Goal: Task Accomplishment & Management: Manage account settings

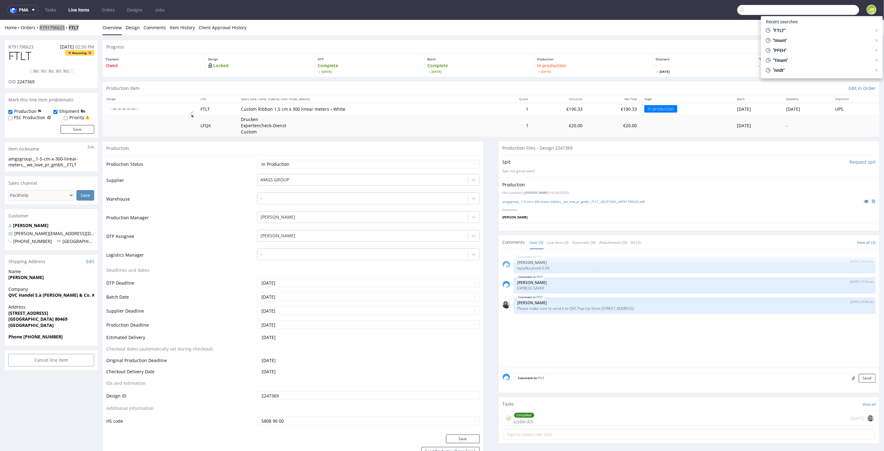
click at [824, 8] on input "text" at bounding box center [798, 10] width 122 height 10
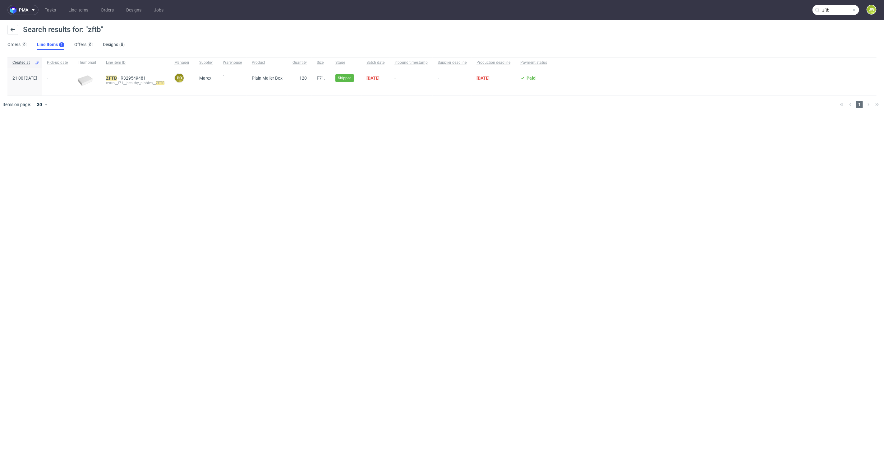
click at [835, 7] on input "zftb" at bounding box center [835, 10] width 47 height 10
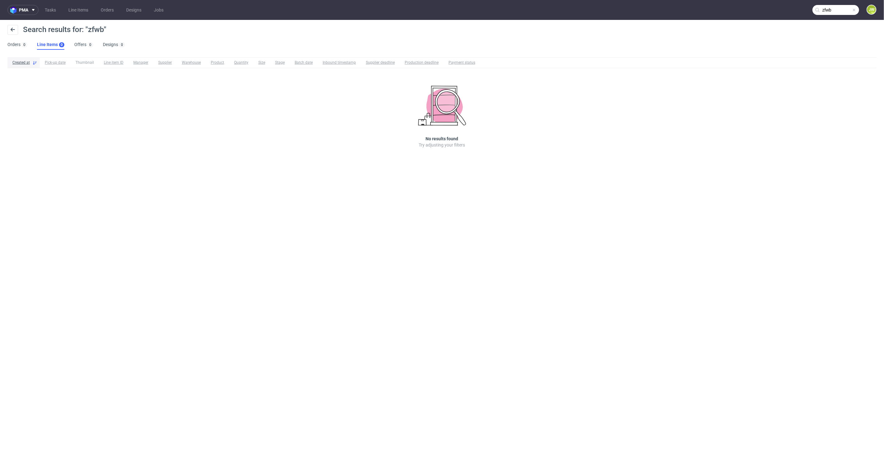
click at [824, 12] on input "zfwb" at bounding box center [835, 10] width 47 height 10
click at [825, 12] on input "zfwb" at bounding box center [798, 10] width 122 height 10
type input "zfwp"
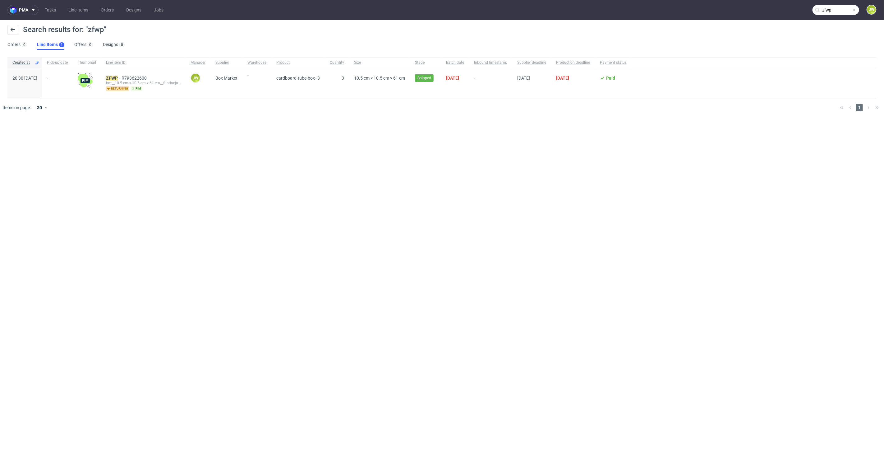
click at [137, 75] on div "ZFWP R793622600 bm__10-5-cm-x-10-5-cm-x-61-cm__fundacja_rozwoju_przedsiebiorczo…" at bounding box center [143, 83] width 85 height 30
click at [118, 76] on mark "ZFWP" at bounding box center [112, 78] width 12 height 5
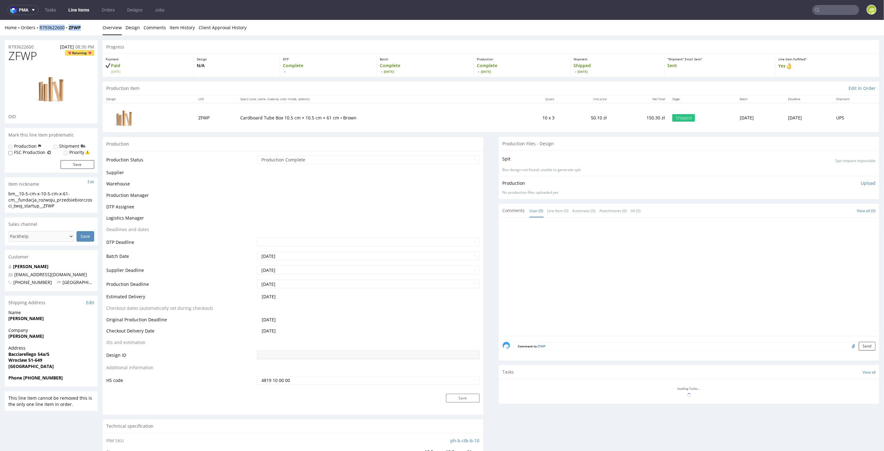
drag, startPoint x: 80, startPoint y: 30, endPoint x: 39, endPoint y: 31, distance: 41.3
click at [39, 31] on div "Home Orders R793622600 ZFWP Overview Design Comments Item History Client Approv…" at bounding box center [442, 28] width 884 height 16
copy div "R793622600 ZFWP"
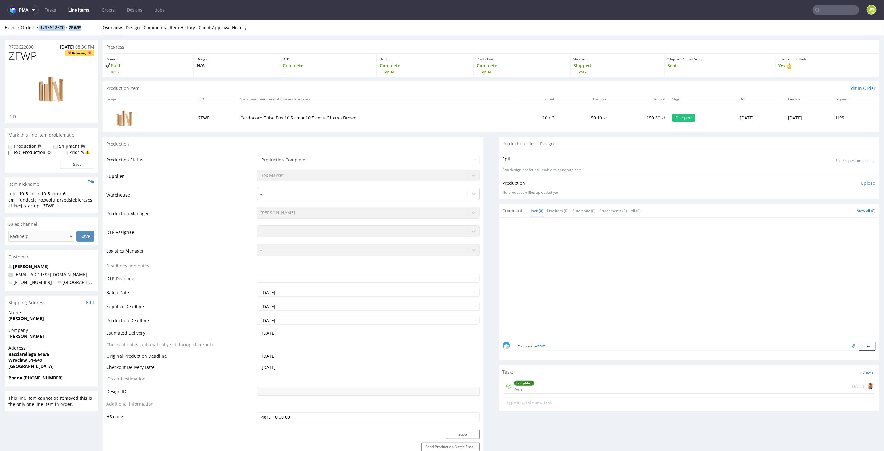
click at [85, 26] on div "Home Orders R793622600 ZFWP" at bounding box center [51, 27] width 93 height 6
drag, startPoint x: 82, startPoint y: 27, endPoint x: 39, endPoint y: 28, distance: 42.9
click at [39, 28] on div "Home Orders R793622600 ZFWP" at bounding box center [51, 27] width 93 height 6
copy div "R793622600 ZFWP"
click at [85, 24] on div "Home Orders R793622600 ZFWP" at bounding box center [51, 27] width 93 height 6
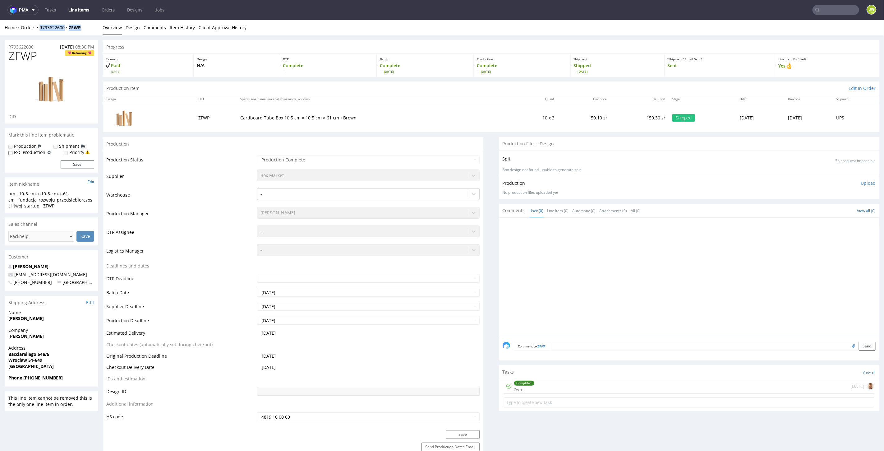
drag, startPoint x: 65, startPoint y: 28, endPoint x: 38, endPoint y: 31, distance: 27.5
click at [38, 31] on div "Home Orders R793622600 ZFWP Overview Design Comments Item History Client Approv…" at bounding box center [442, 28] width 884 height 16
copy div "R793622600 ZFWP"
click at [81, 9] on link "Line Items" at bounding box center [79, 10] width 28 height 10
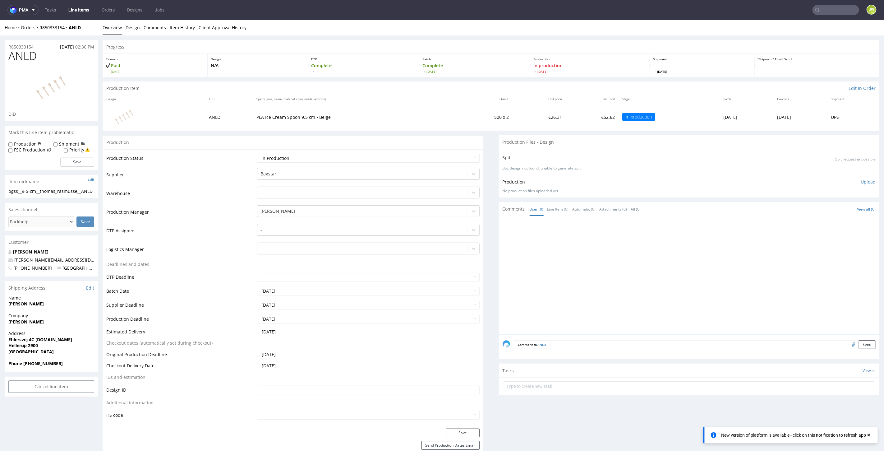
click at [836, 10] on input "text" at bounding box center [835, 10] width 47 height 10
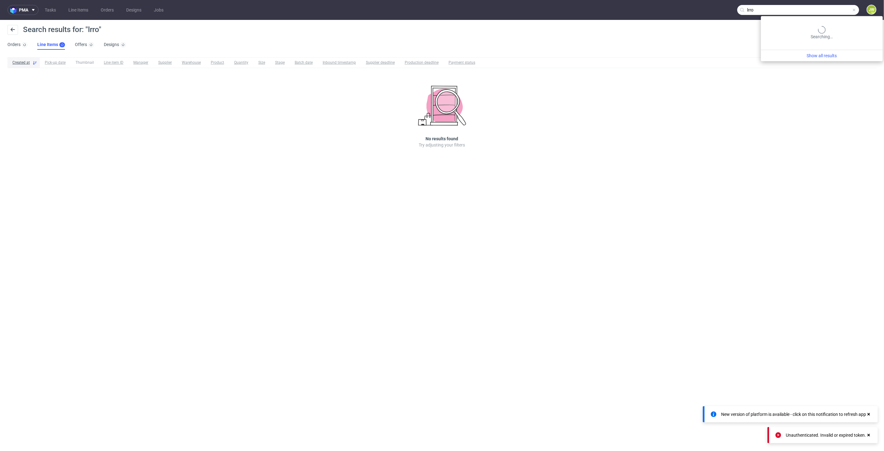
drag, startPoint x: 834, startPoint y: 12, endPoint x: 601, endPoint y: 13, distance: 232.8
click at [601, 13] on nav "pma Tasks Line Items Orders Designs Jobs lrro JW" at bounding box center [442, 10] width 884 height 20
type input "lrro"
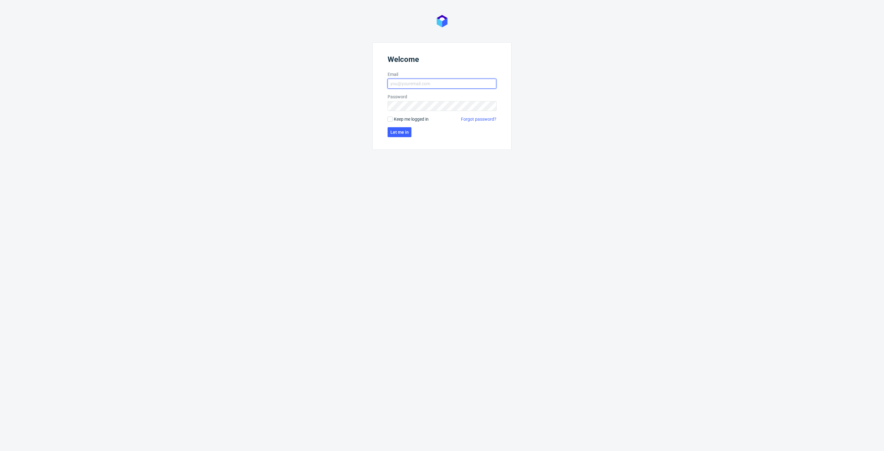
type input "[PERSON_NAME][EMAIL_ADDRESS][DOMAIN_NAME]"
click at [426, 85] on input "[PERSON_NAME][EMAIL_ADDRESS][DOMAIN_NAME]" at bounding box center [442, 84] width 109 height 10
click at [398, 131] on span "Let me in" at bounding box center [399, 132] width 18 height 4
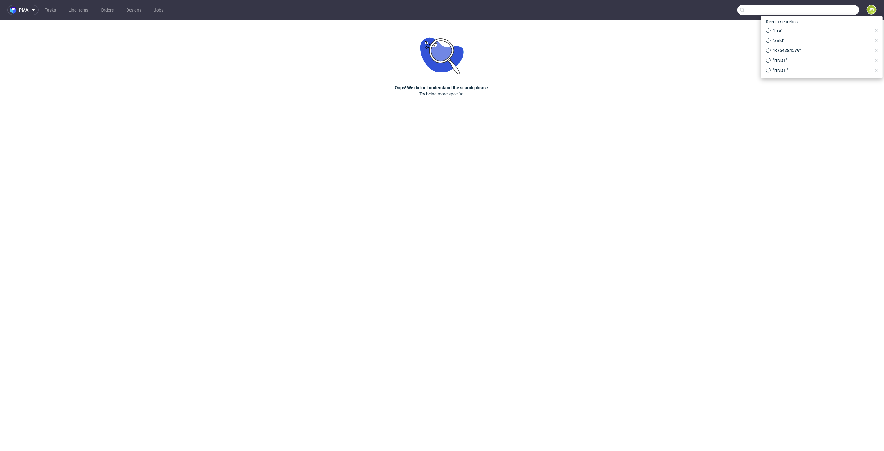
click at [843, 11] on input "text" at bounding box center [798, 10] width 122 height 10
click at [763, 30] on span "LRRO" at bounding box center [757, 32] width 11 height 5
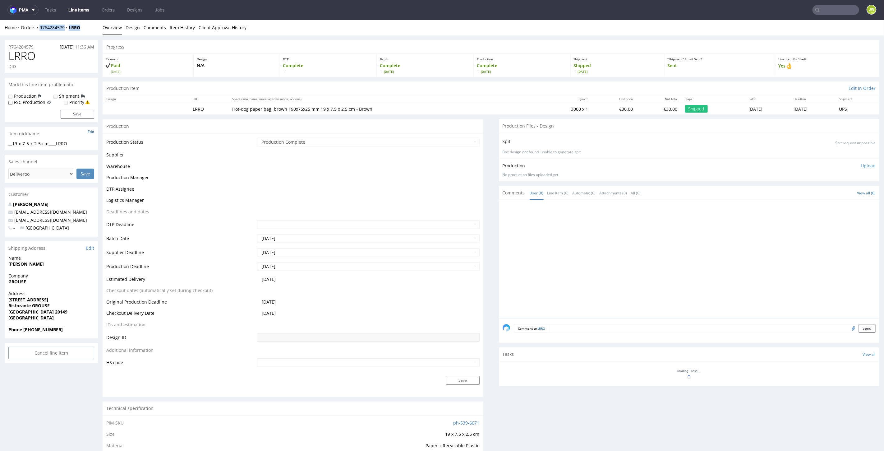
drag, startPoint x: 90, startPoint y: 27, endPoint x: 35, endPoint y: 32, distance: 55.0
click at [35, 32] on div "Home Orders R764284579 LRRO Overview Design Comments Item History Client Approv…" at bounding box center [442, 28] width 884 height 16
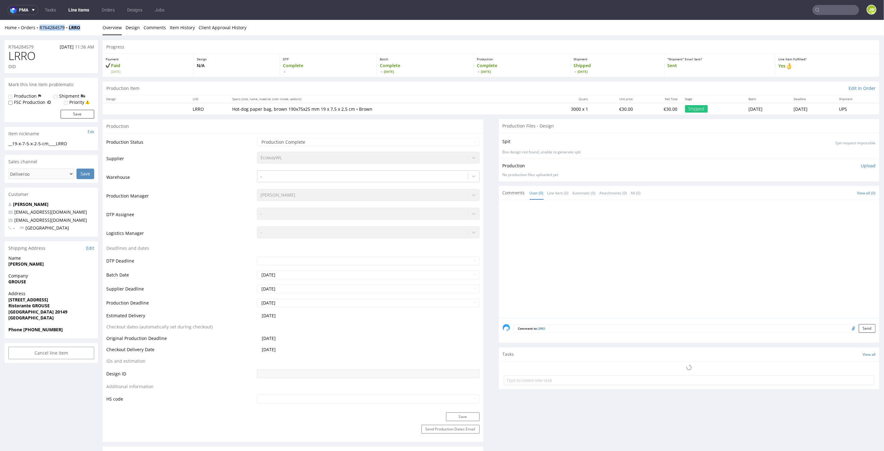
copy div "R764284579 LRRO"
click at [831, 10] on input "text" at bounding box center [835, 10] width 47 height 10
paste input "OEUZ"
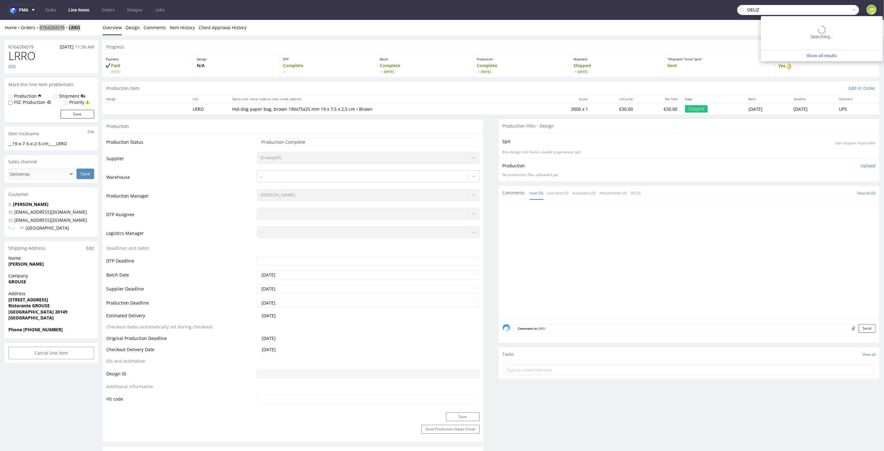
type input "OEUZ"
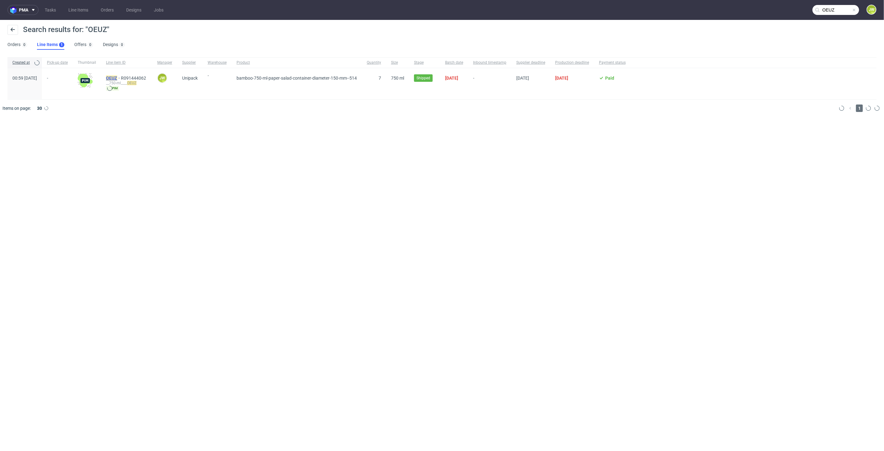
click at [117, 76] on mark "OEUZ" at bounding box center [111, 78] width 11 height 5
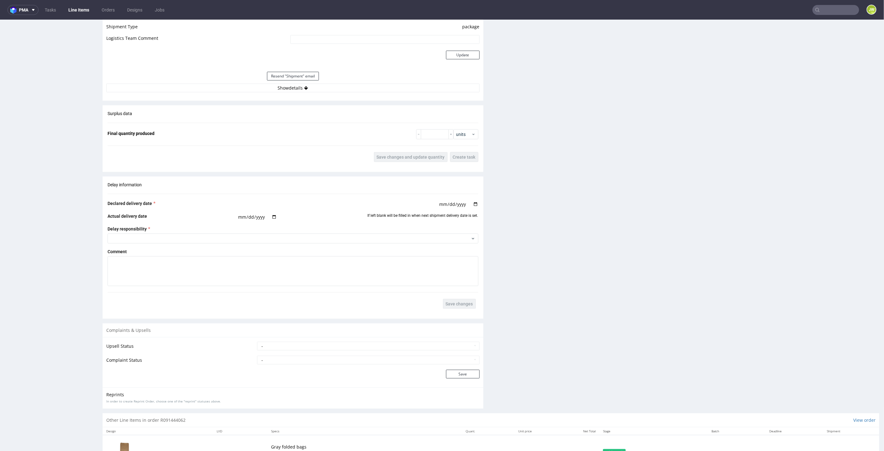
scroll to position [518, 0]
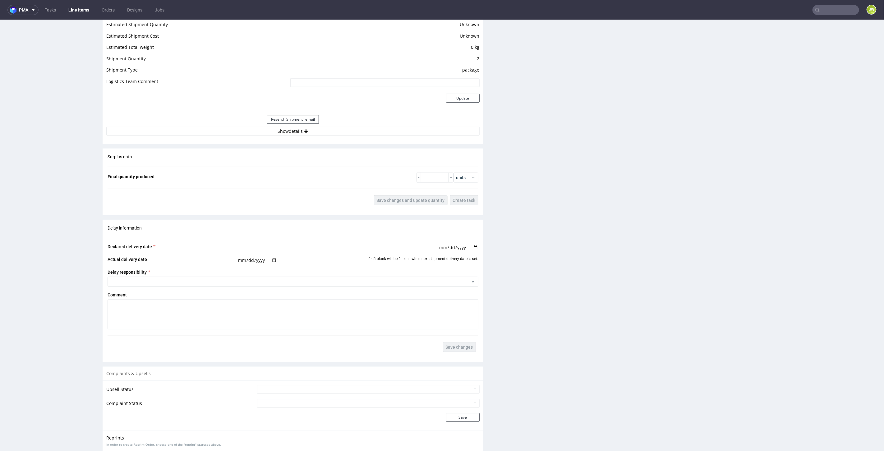
click at [284, 123] on div "Resend "Shipment" email" at bounding box center [292, 119] width 373 height 15
click at [286, 127] on button "Show details" at bounding box center [292, 130] width 373 height 9
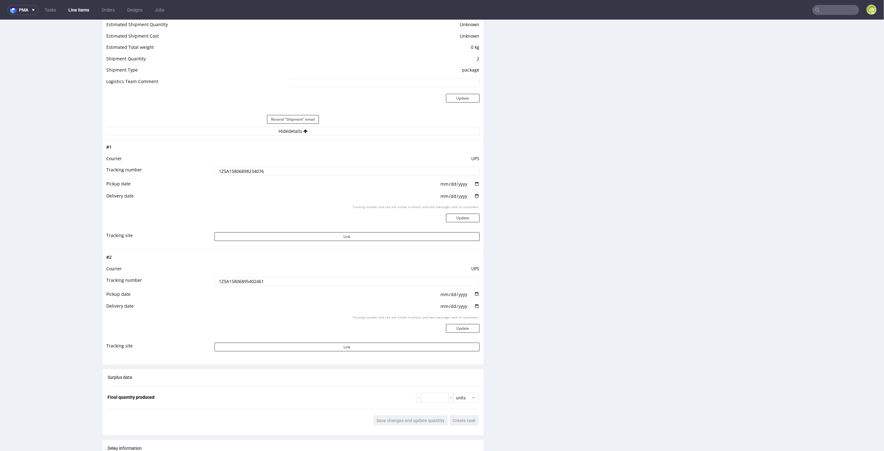
click at [244, 167] on input "1Z5A15806898234076" at bounding box center [346, 170] width 265 height 9
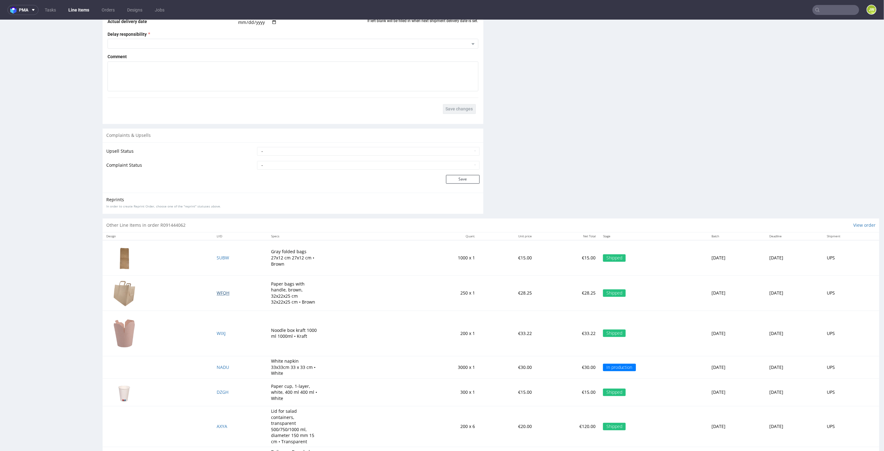
scroll to position [997, 0]
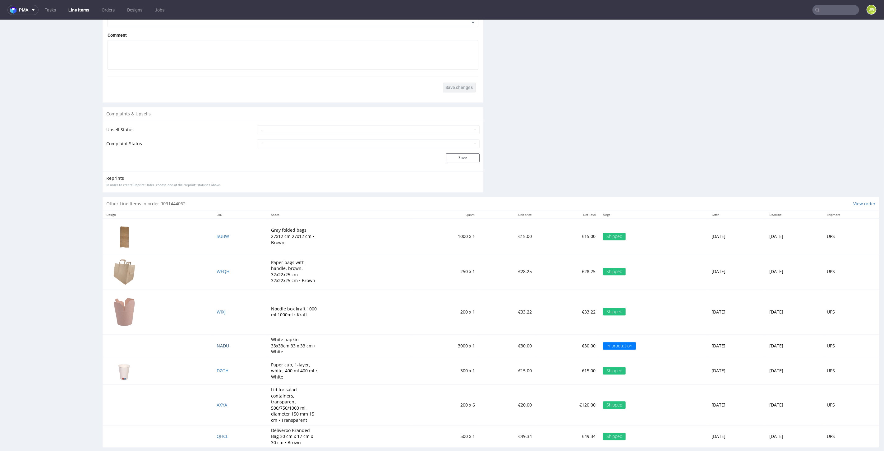
click at [217, 342] on span "NADU" at bounding box center [223, 345] width 12 height 6
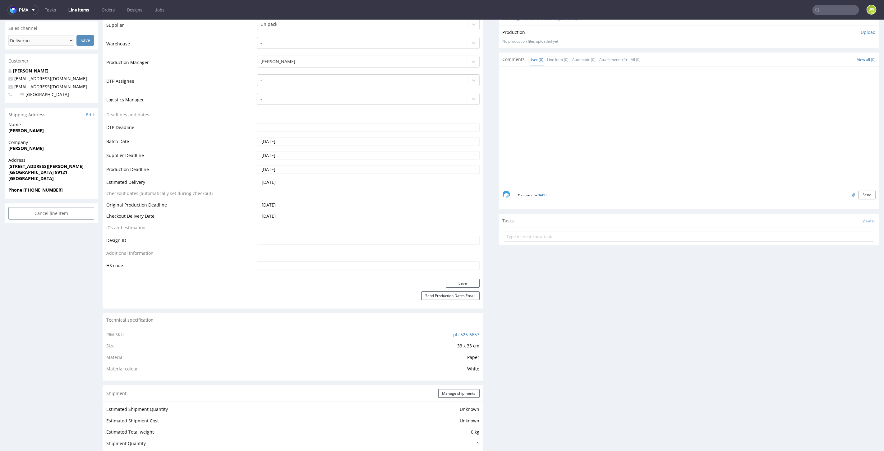
scroll to position [311, 0]
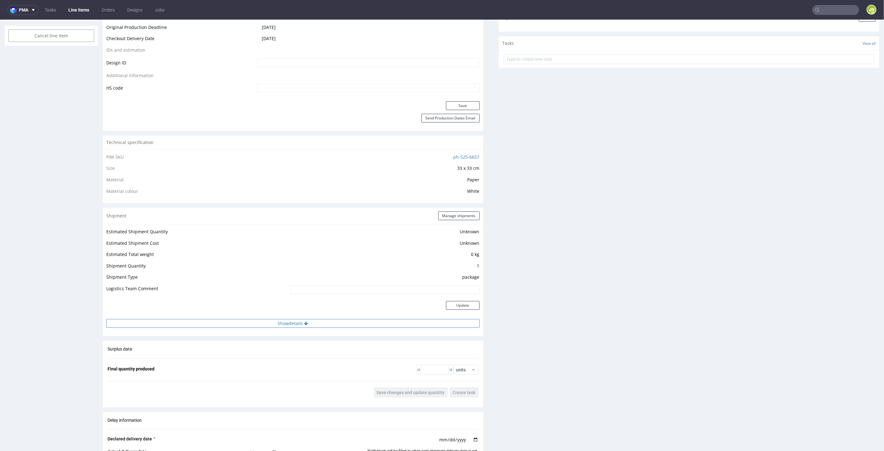
click at [280, 320] on button "Show details" at bounding box center [292, 323] width 373 height 9
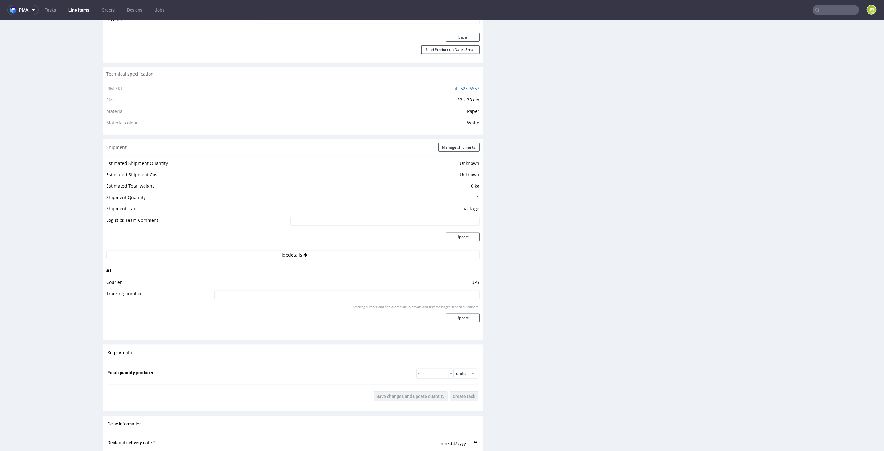
scroll to position [380, 0]
click at [253, 292] on input at bounding box center [346, 293] width 265 height 9
paste input "1Z5A15806898234076"
type input "1Z5A15806898234076"
click at [452, 315] on button "Update" at bounding box center [463, 316] width 34 height 9
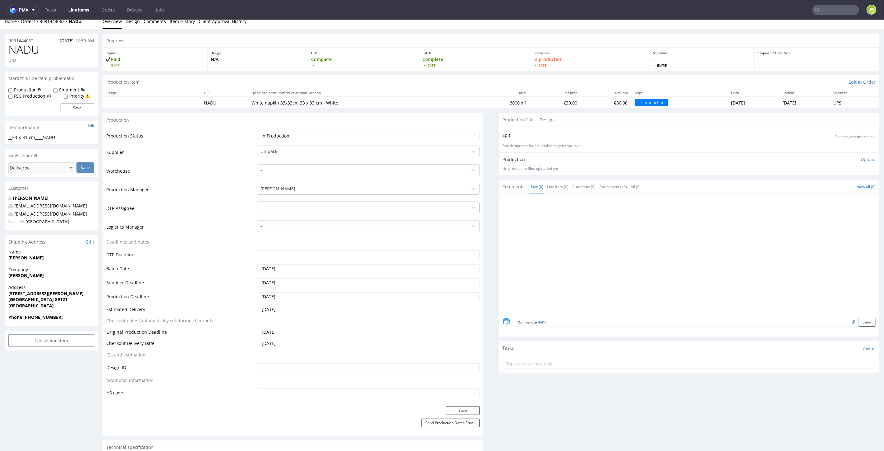
scroll to position [0, 0]
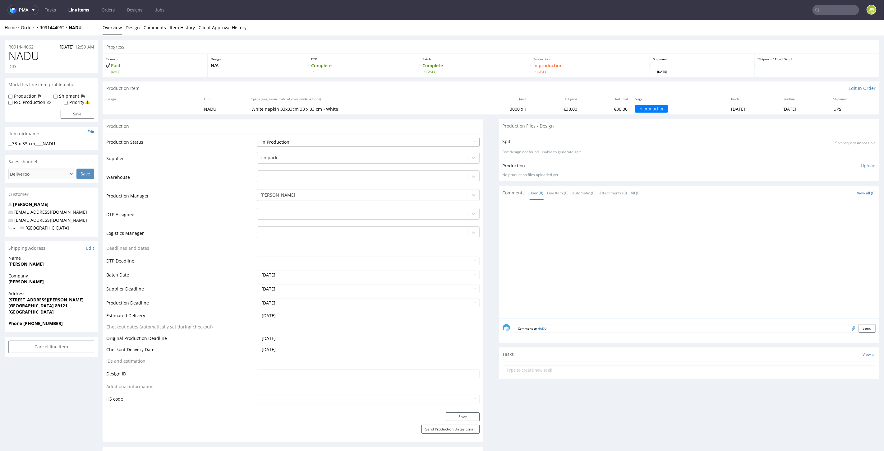
drag, startPoint x: 275, startPoint y: 139, endPoint x: 275, endPoint y: 145, distance: 5.9
click at [275, 139] on select "Waiting for Artwork Waiting for Diecut Waiting for Mockup Waiting for DTP Waiti…" at bounding box center [368, 141] width 222 height 9
select select "production_complete"
click at [257, 137] on select "Waiting for Artwork Waiting for Diecut Waiting for Mockup Waiting for DTP Waiti…" at bounding box center [368, 141] width 222 height 9
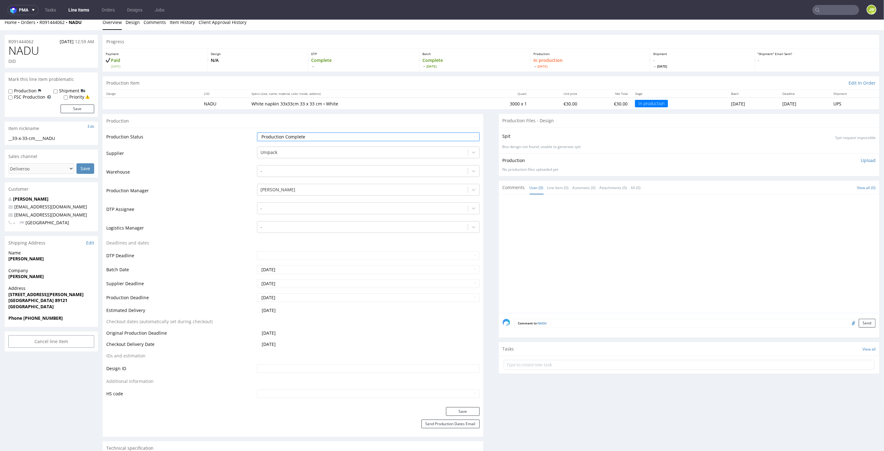
scroll to position [103, 0]
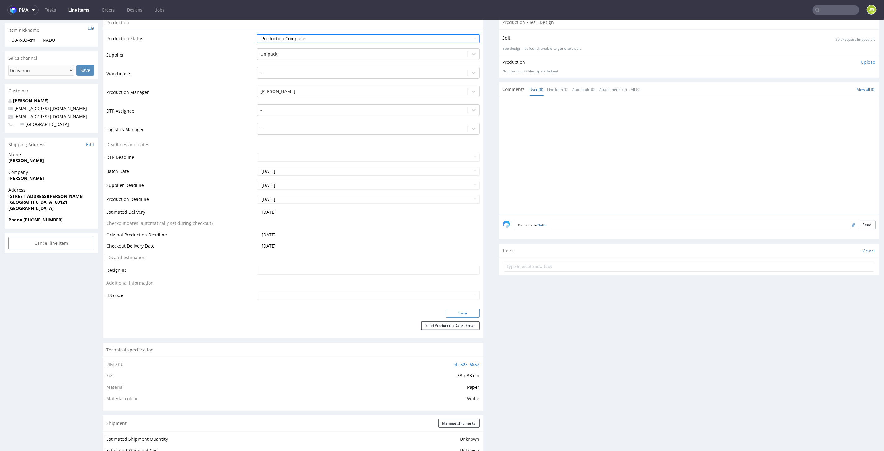
click at [447, 310] on button "Save" at bounding box center [463, 312] width 34 height 9
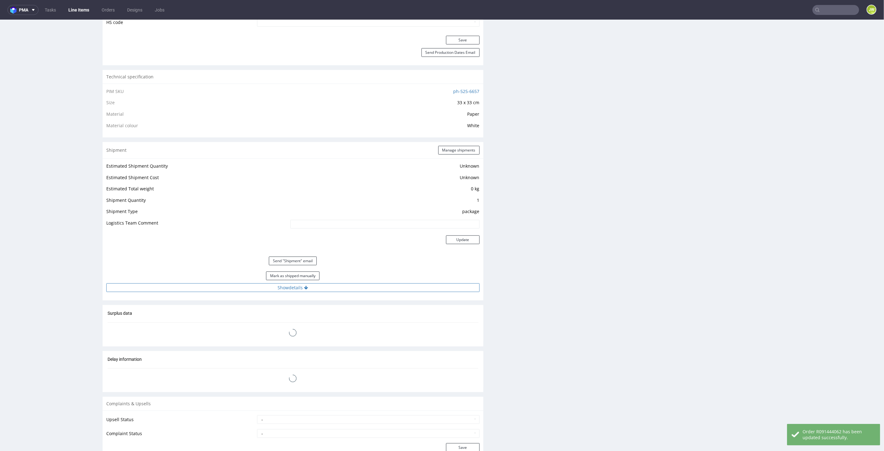
scroll to position [380, 0]
click at [288, 271] on button "Mark as shipped manually" at bounding box center [292, 272] width 53 height 9
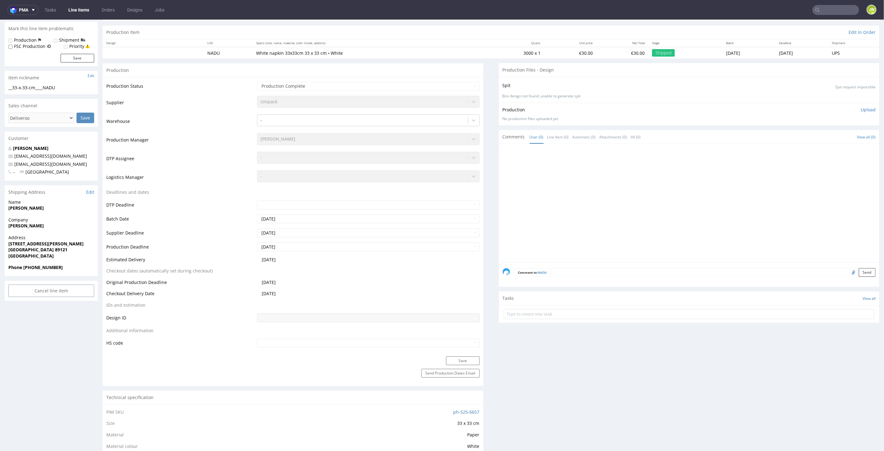
scroll to position [0, 0]
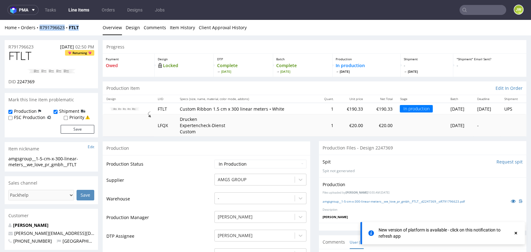
click at [85, 23] on div "Home Orders R791796623 FTLT Overview Design Comments Item History Client Approv…" at bounding box center [265, 28] width 531 height 16
drag, startPoint x: 87, startPoint y: 28, endPoint x: 37, endPoint y: 29, distance: 49.4
click at [37, 30] on div "Home Orders R791796623 FTLT" at bounding box center [51, 28] width 93 height 6
copy div "R791796623 FTLT"
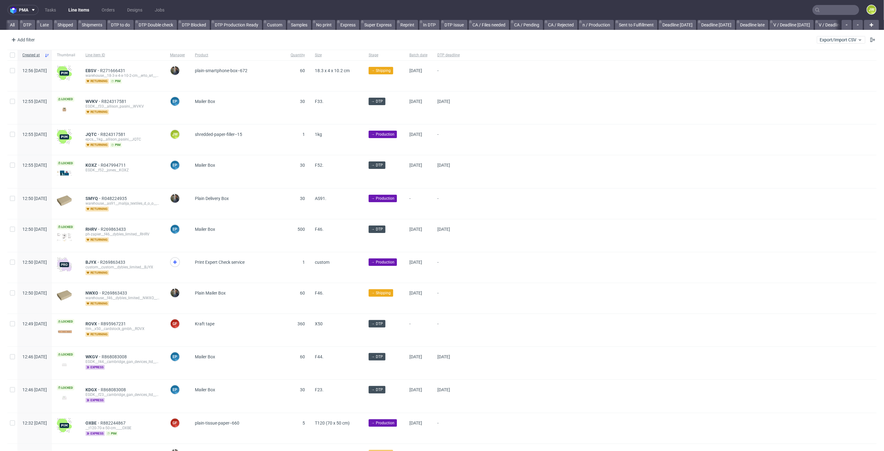
scroll to position [0, 1479]
click at [456, 28] on link "Produkcja-opóźnienia (copy)" at bounding box center [454, 25] width 63 height 10
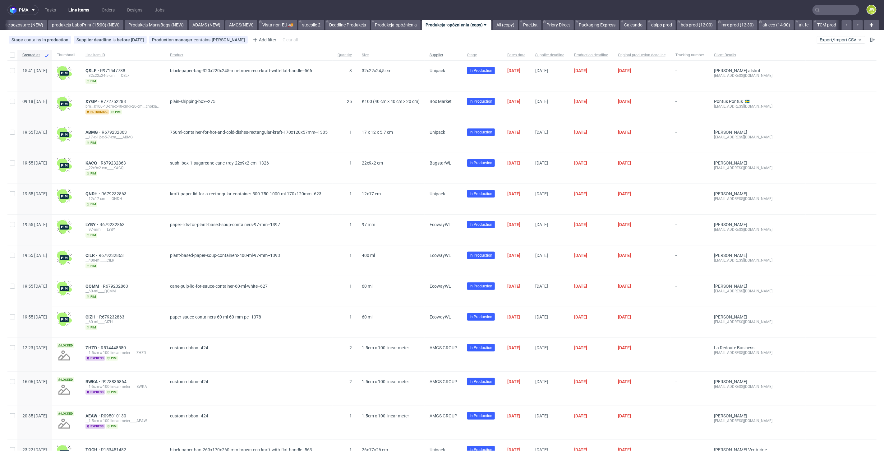
click at [457, 55] on span "Supplier" at bounding box center [443, 55] width 28 height 5
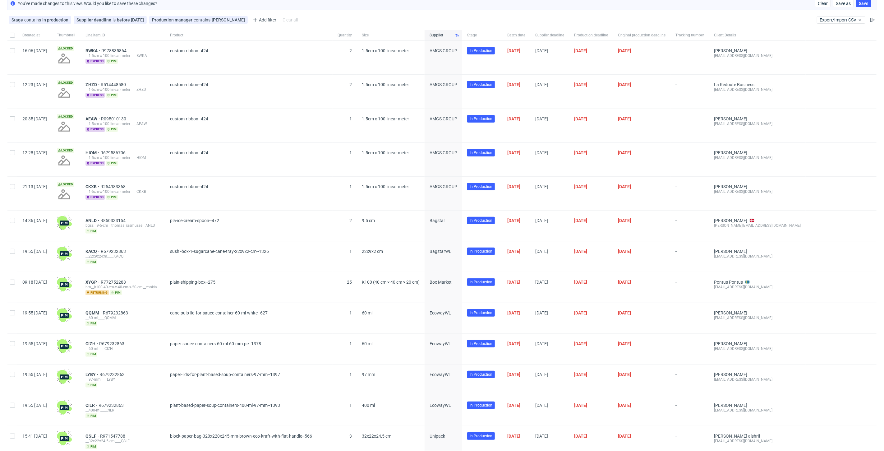
scroll to position [103, 0]
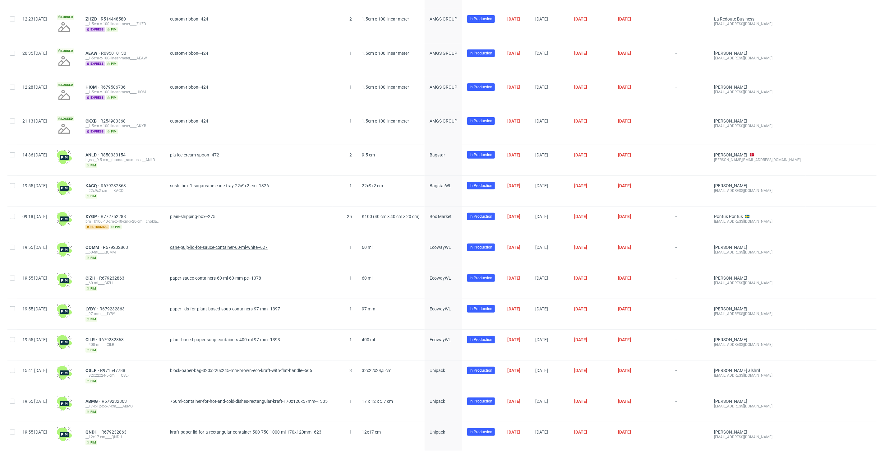
click at [268, 245] on span "cane-pulp-lid-for-sauce-container-60-ml-white--627" at bounding box center [219, 247] width 98 height 5
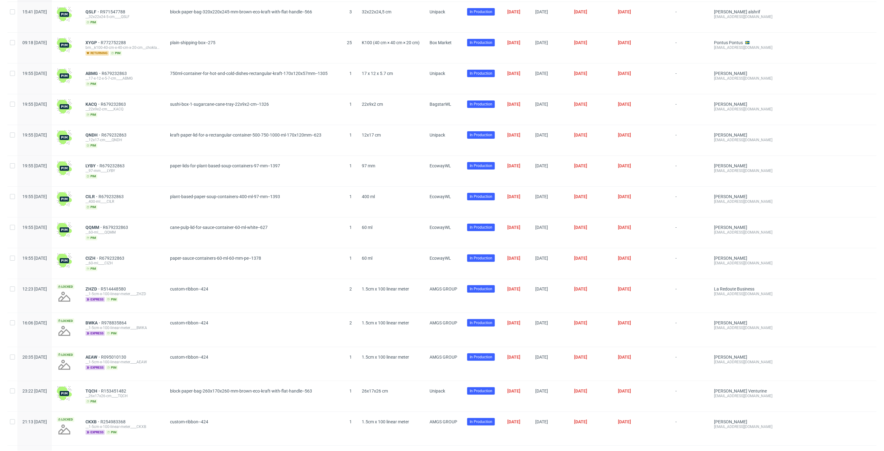
scroll to position [34, 0]
